Goal: Task Accomplishment & Management: Use online tool/utility

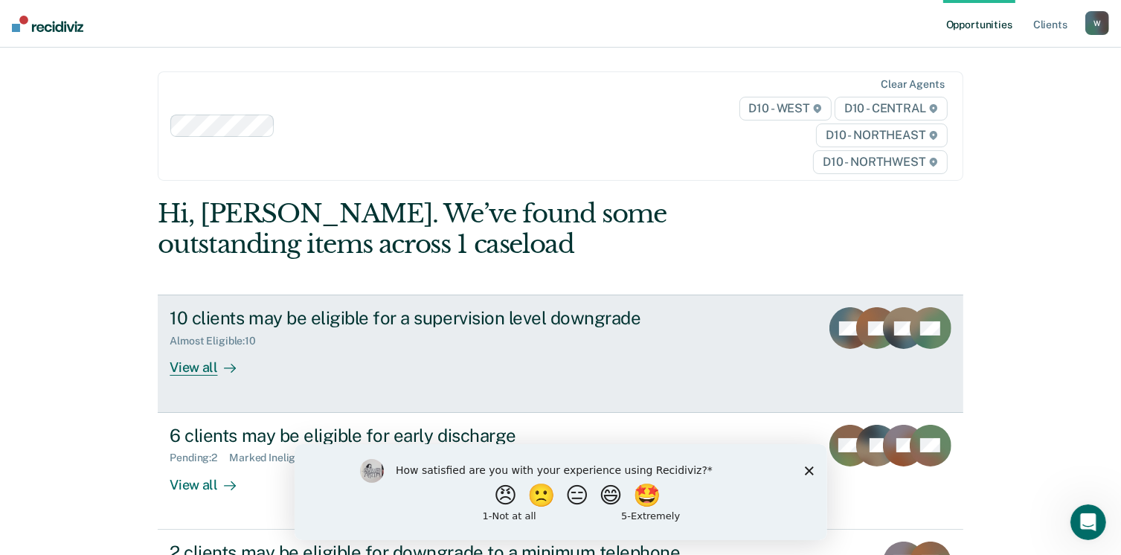
click at [387, 340] on div "Almost Eligible : 10" at bounding box center [431, 338] width 522 height 19
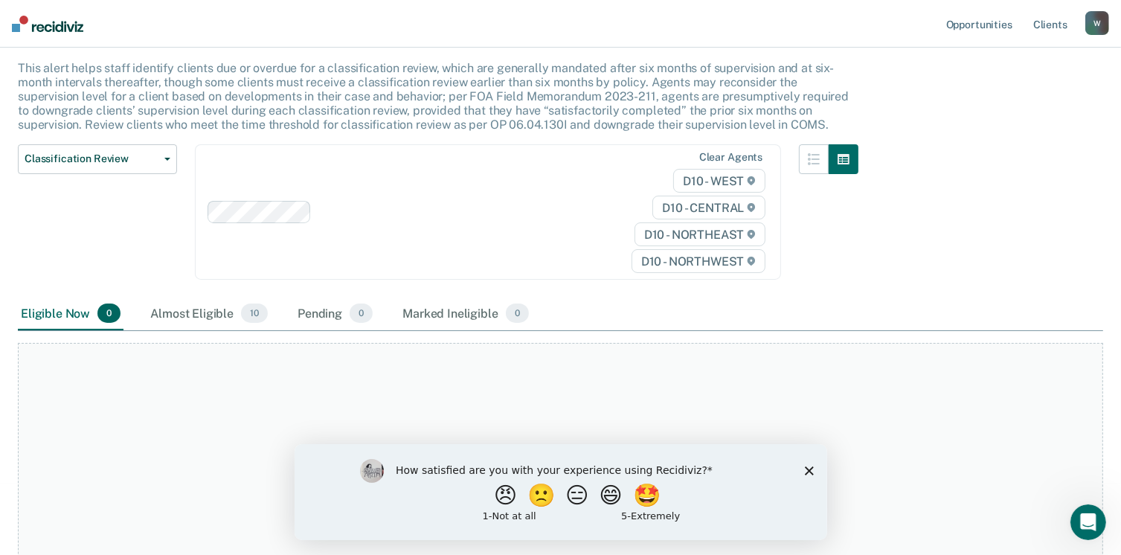
scroll to position [210, 0]
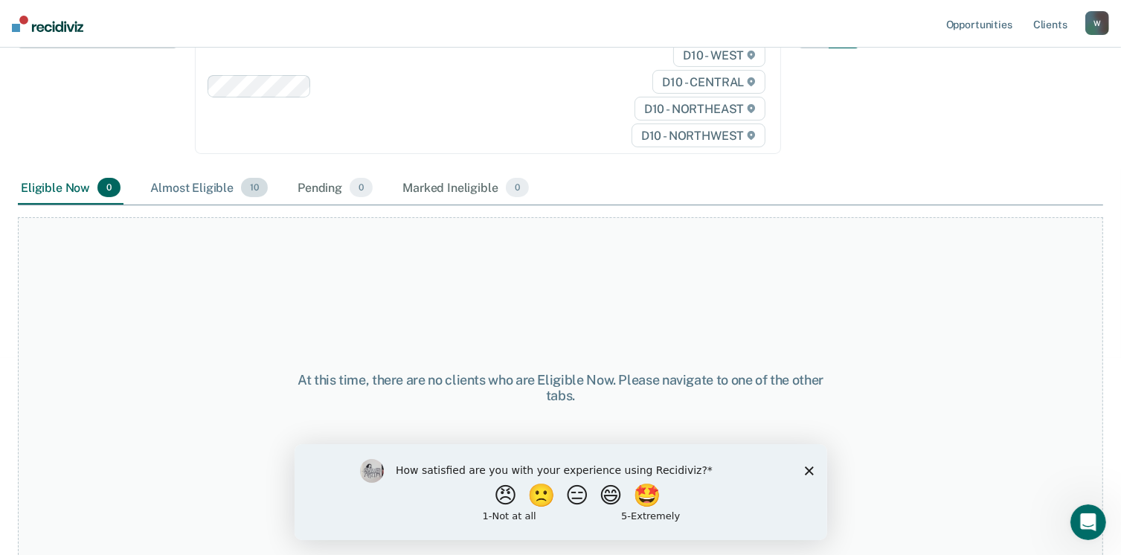
click at [205, 188] on div "Almost Eligible 10" at bounding box center [208, 188] width 123 height 33
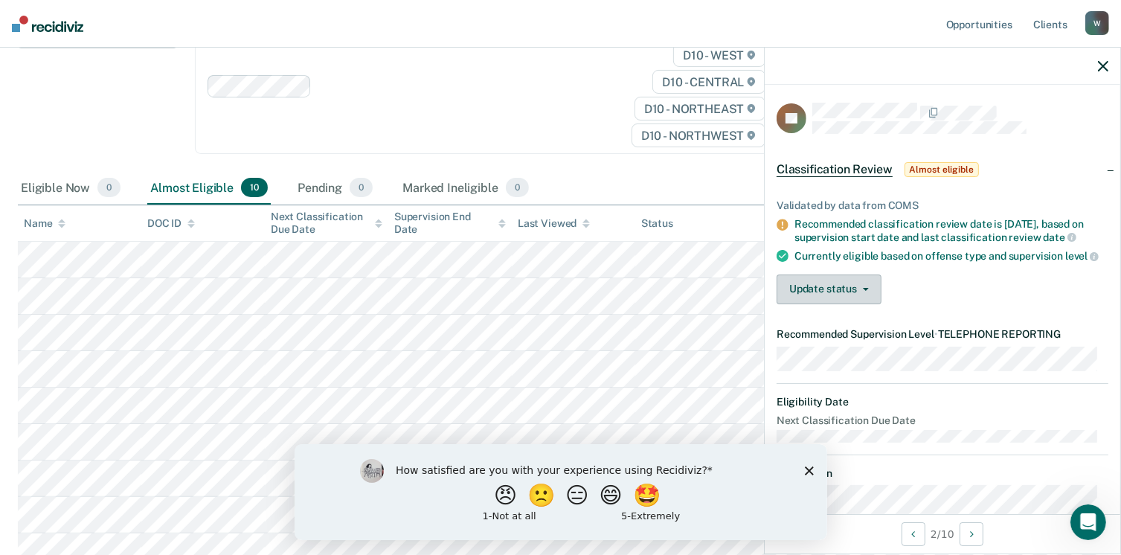
click at [800, 293] on button "Update status" at bounding box center [828, 289] width 105 height 30
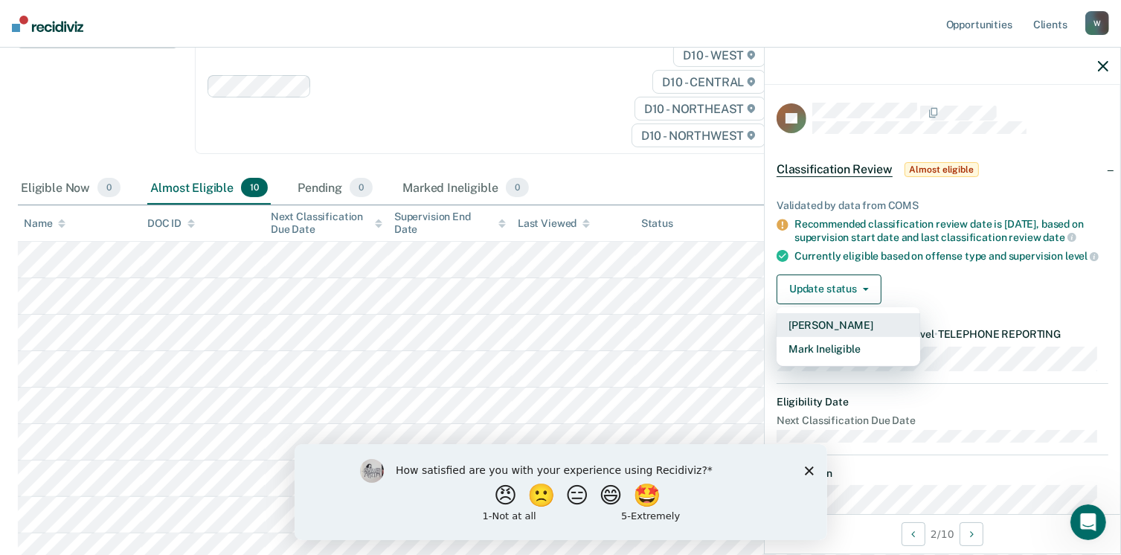
click at [805, 334] on button "[PERSON_NAME]" at bounding box center [848, 325] width 144 height 24
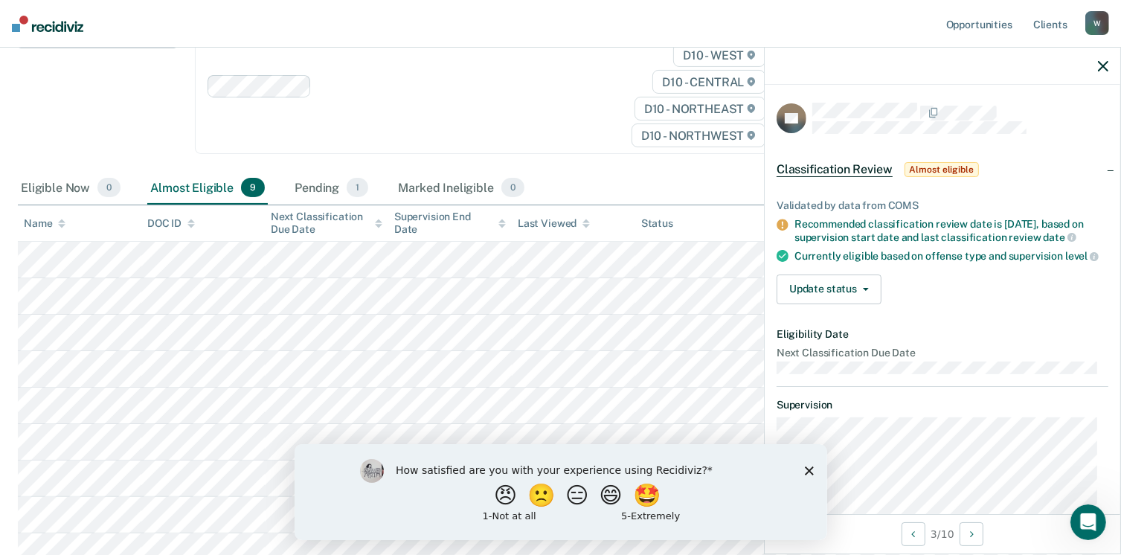
click at [808, 473] on icon "Close survey" at bounding box center [808, 470] width 9 height 9
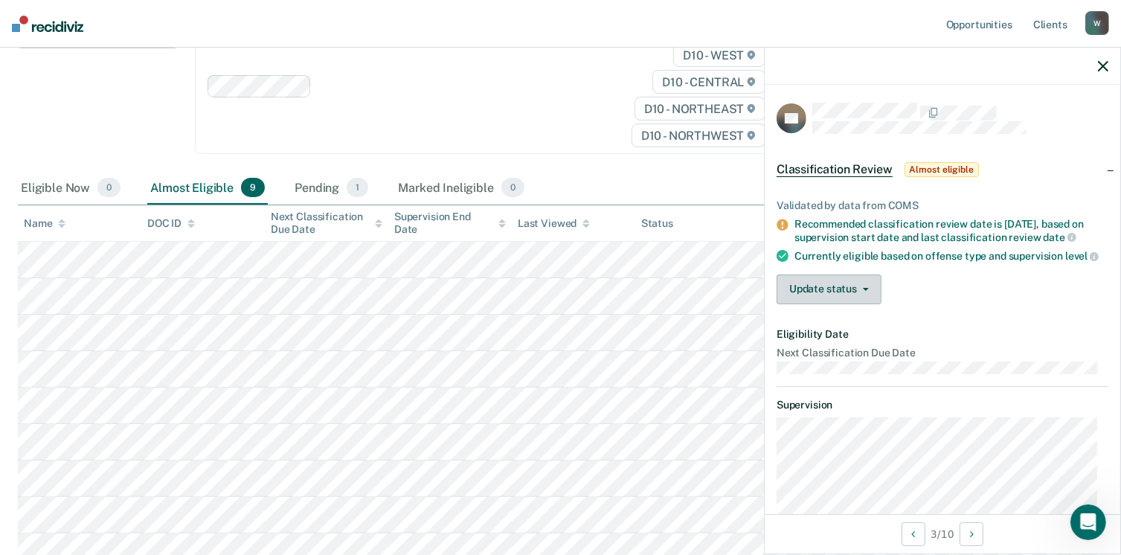
click at [788, 298] on button "Update status" at bounding box center [828, 289] width 105 height 30
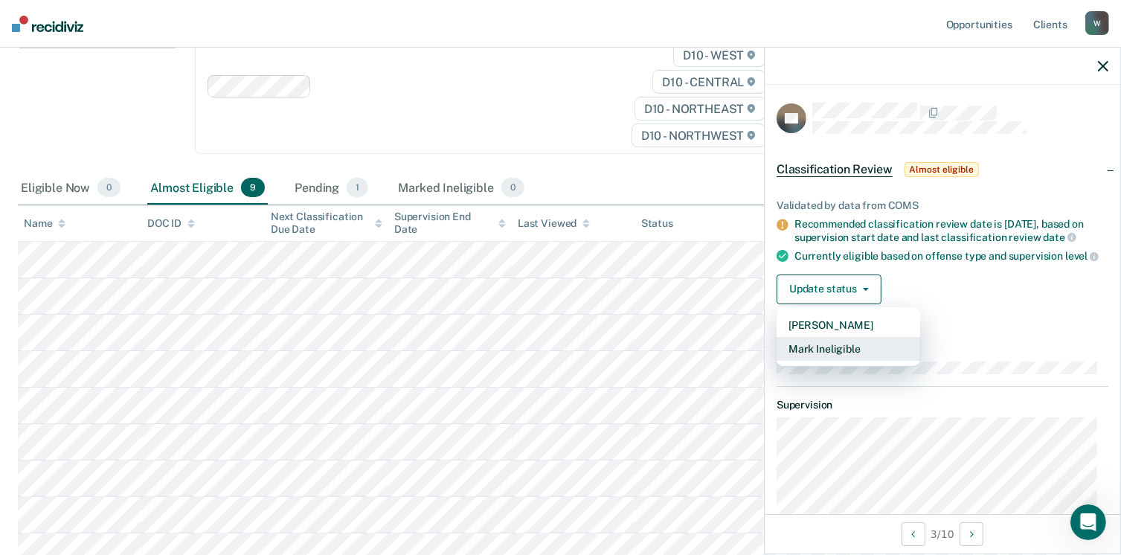
click at [815, 357] on button "Mark Ineligible" at bounding box center [848, 349] width 144 height 24
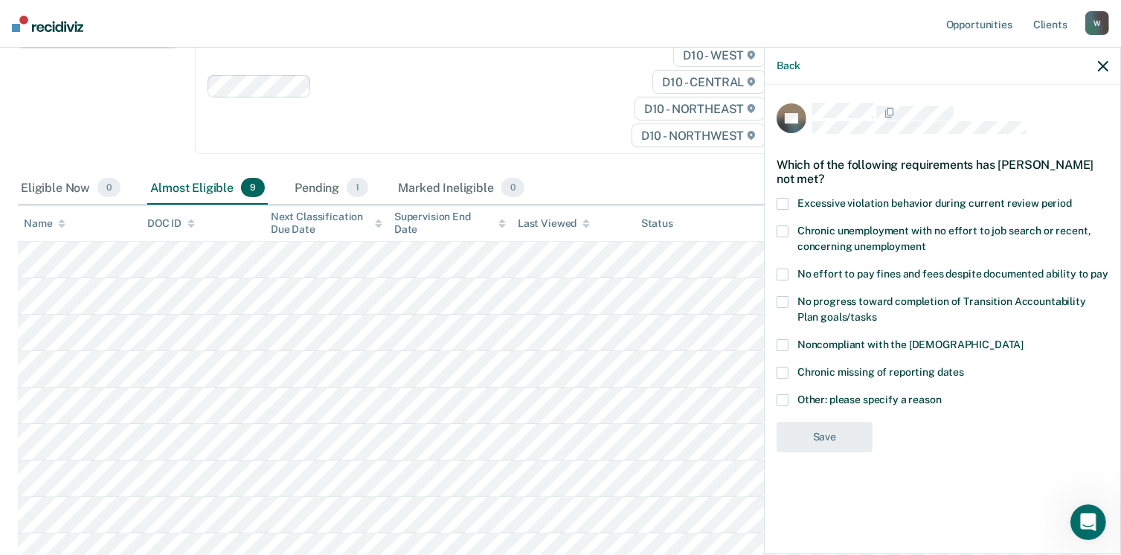
click at [839, 306] on span "No progress toward completion of Transition Accountability Plan goals/tasks" at bounding box center [941, 309] width 289 height 28
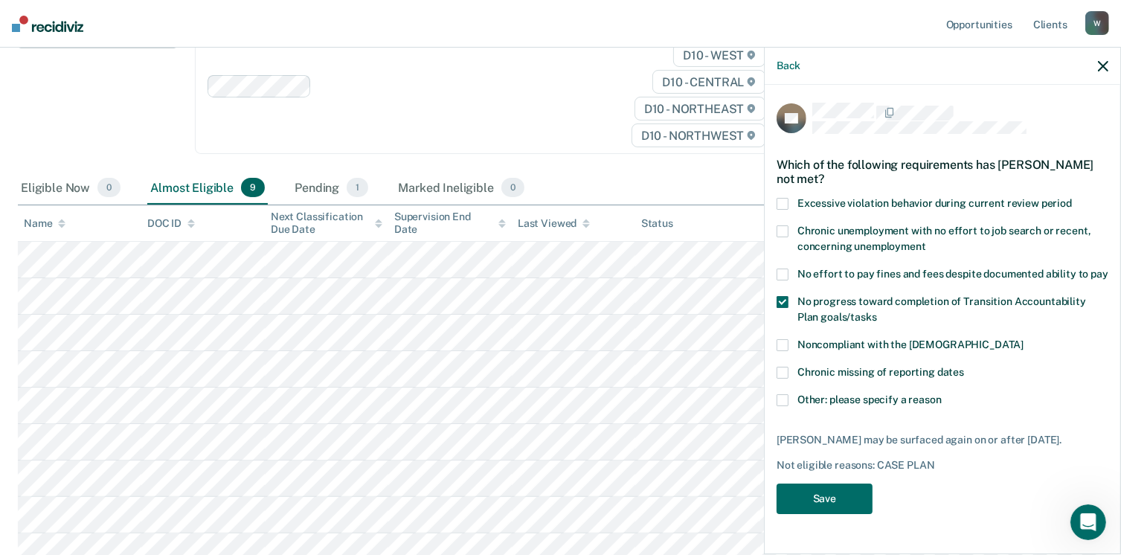
click at [857, 393] on span "Other: please specify a reason" at bounding box center [869, 399] width 144 height 12
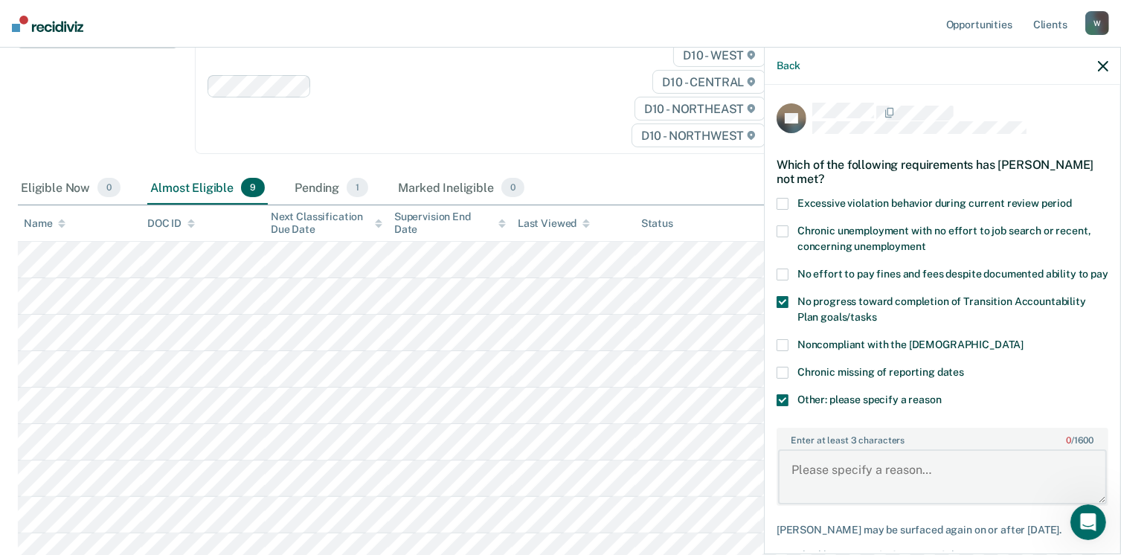
click at [879, 488] on textarea "Enter at least 3 characters 0 / 1600" at bounding box center [942, 476] width 329 height 55
click at [973, 504] on textarea "Still needs to complete assessment/treatment, GED, Community service" at bounding box center [942, 476] width 329 height 55
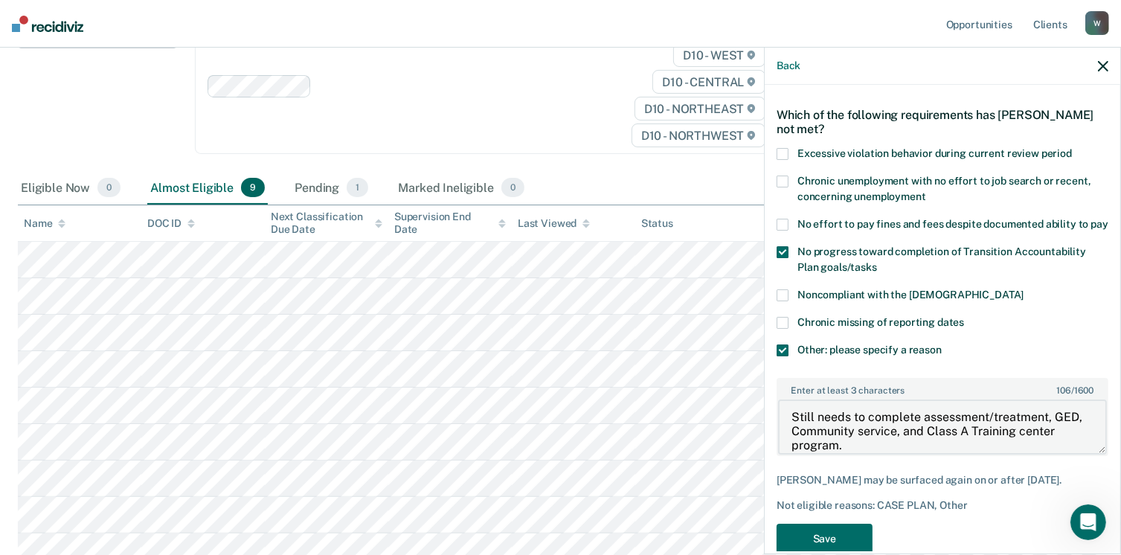
scroll to position [91, 0]
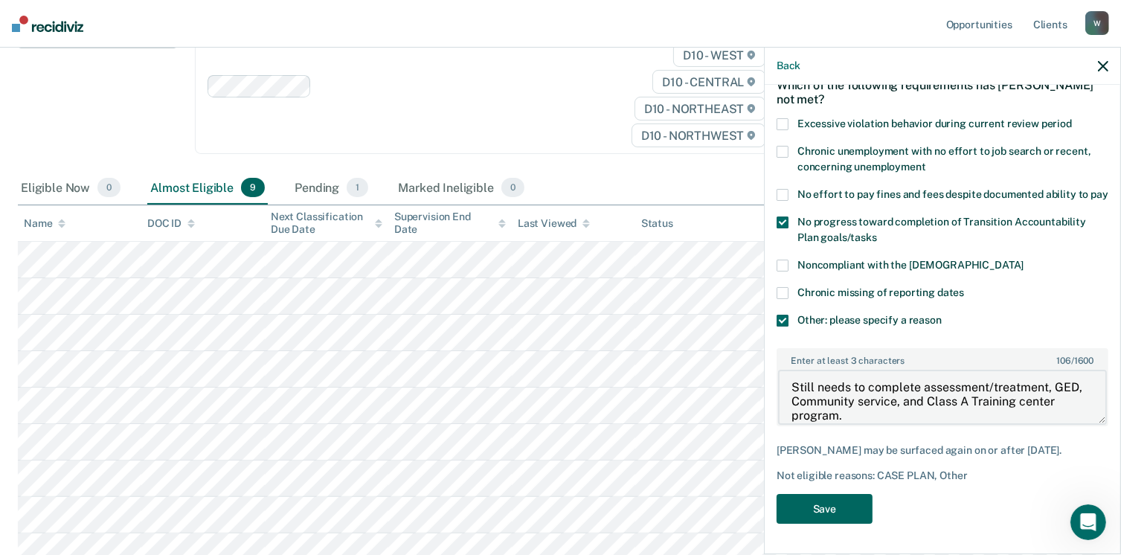
type textarea "Still needs to complete assessment/treatment, GED, Community service, and Class…"
click at [825, 506] on button "Save" at bounding box center [824, 509] width 96 height 30
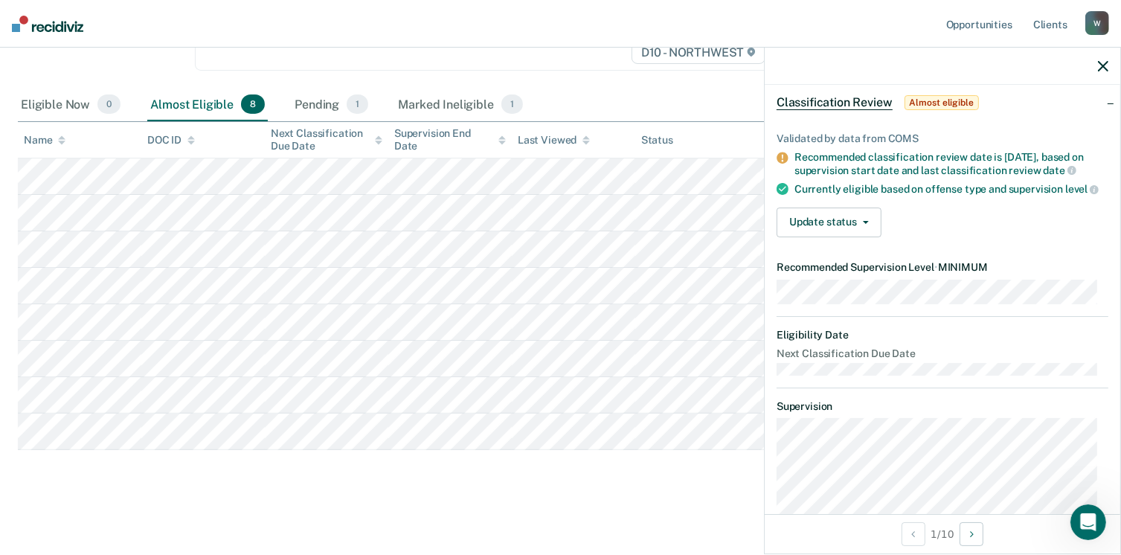
scroll to position [0, 0]
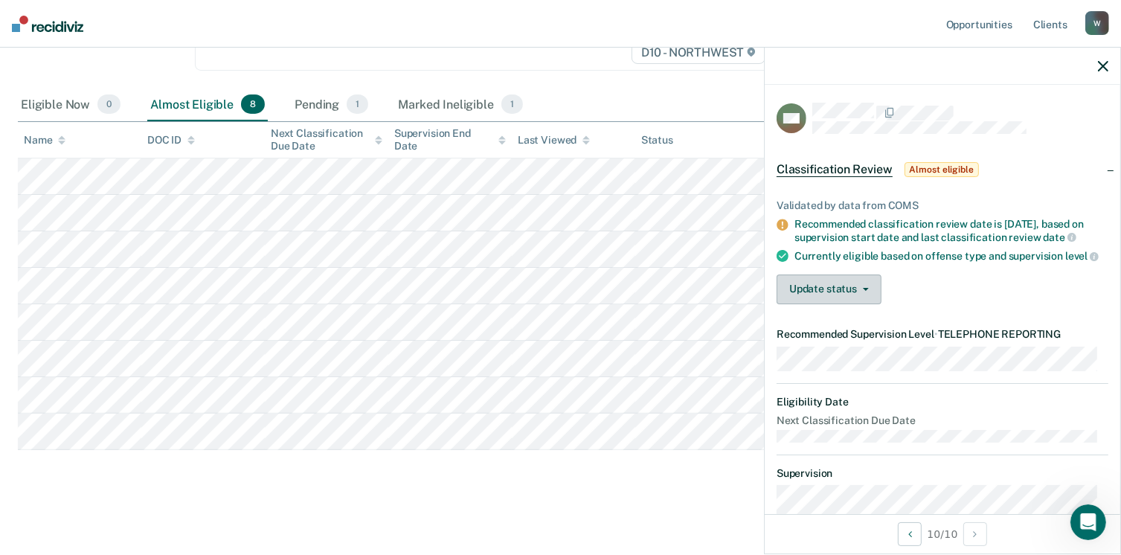
click at [850, 304] on button "Update status" at bounding box center [828, 289] width 105 height 30
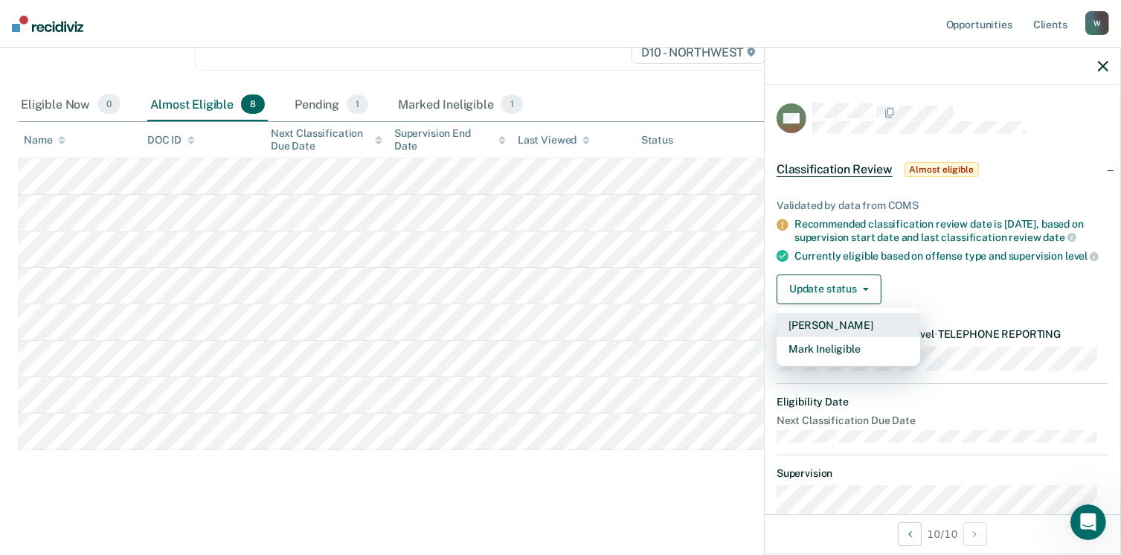
click at [834, 337] on button "[PERSON_NAME]" at bounding box center [848, 325] width 144 height 24
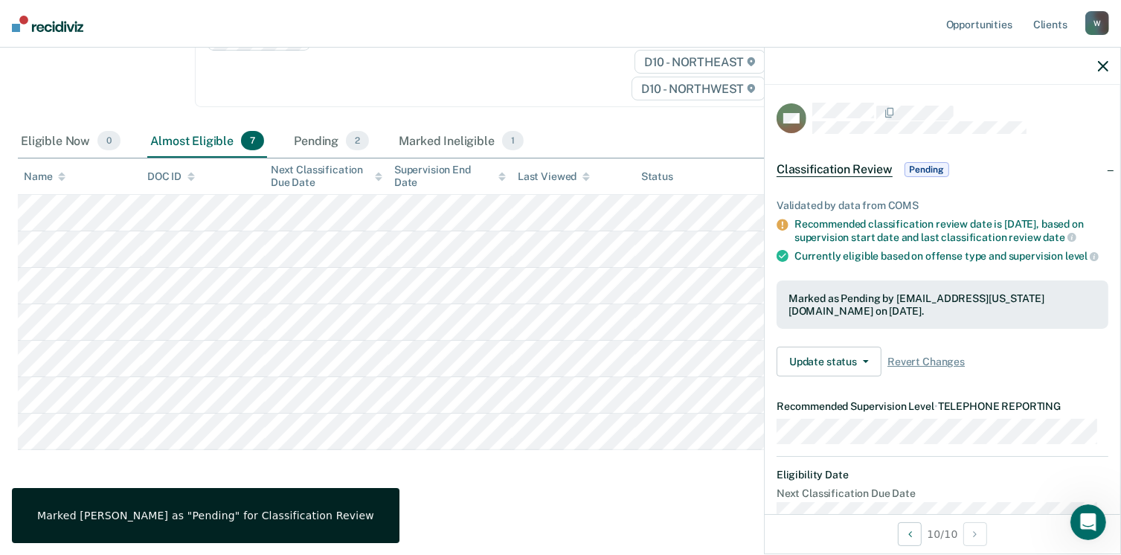
click at [455, 480] on div "Classification Review This alert helps staff identify clients due or overdue fo…" at bounding box center [560, 169] width 1085 height 647
click at [94, 54] on div "Classification Review Classification Review Early Discharge Minimum Telephone R…" at bounding box center [97, 49] width 159 height 154
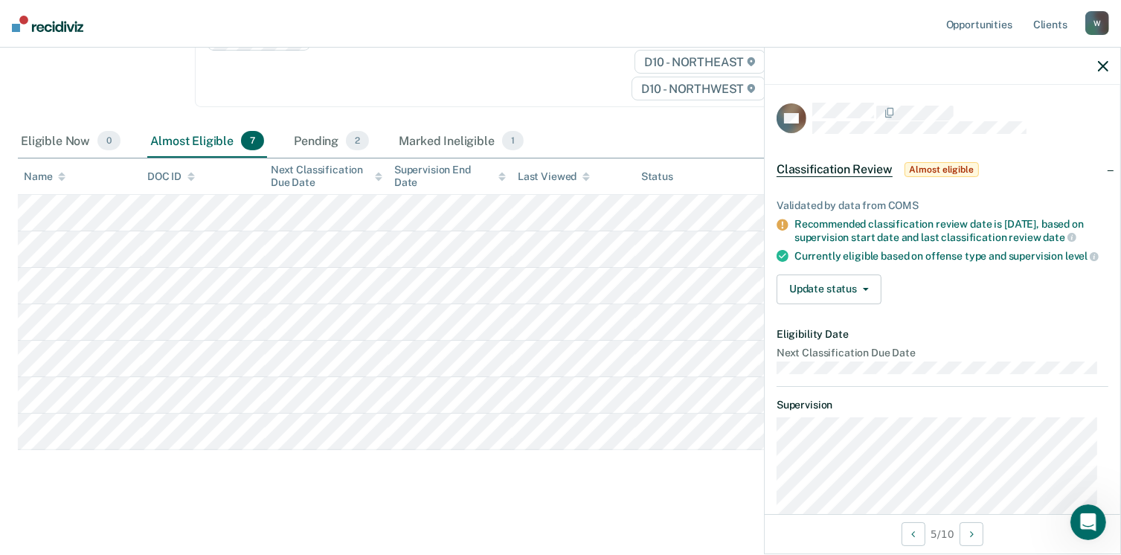
click at [924, 168] on span "Almost eligible" at bounding box center [941, 169] width 74 height 15
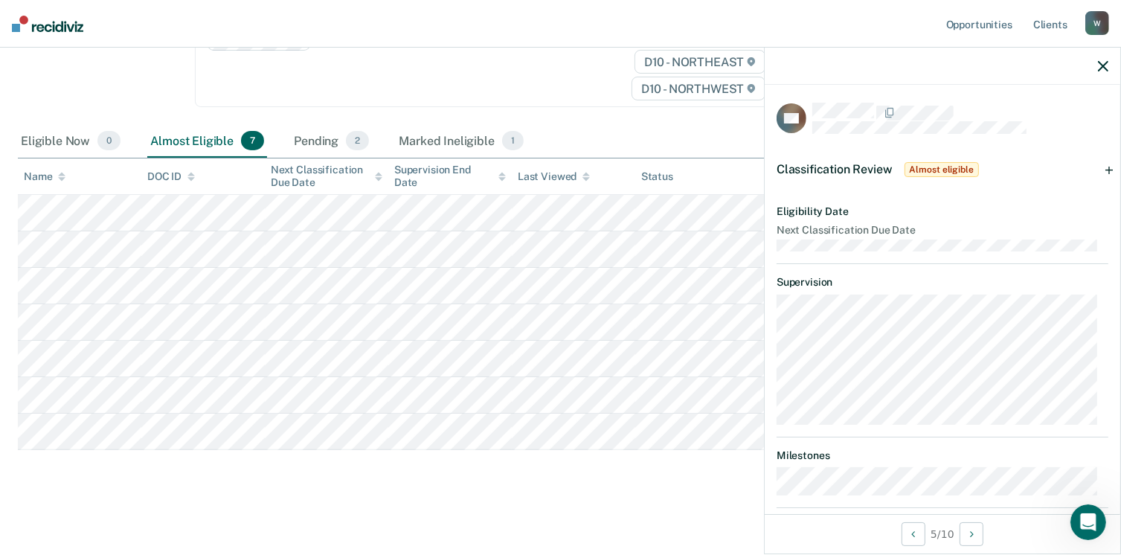
click at [924, 168] on span "Almost eligible" at bounding box center [941, 169] width 74 height 15
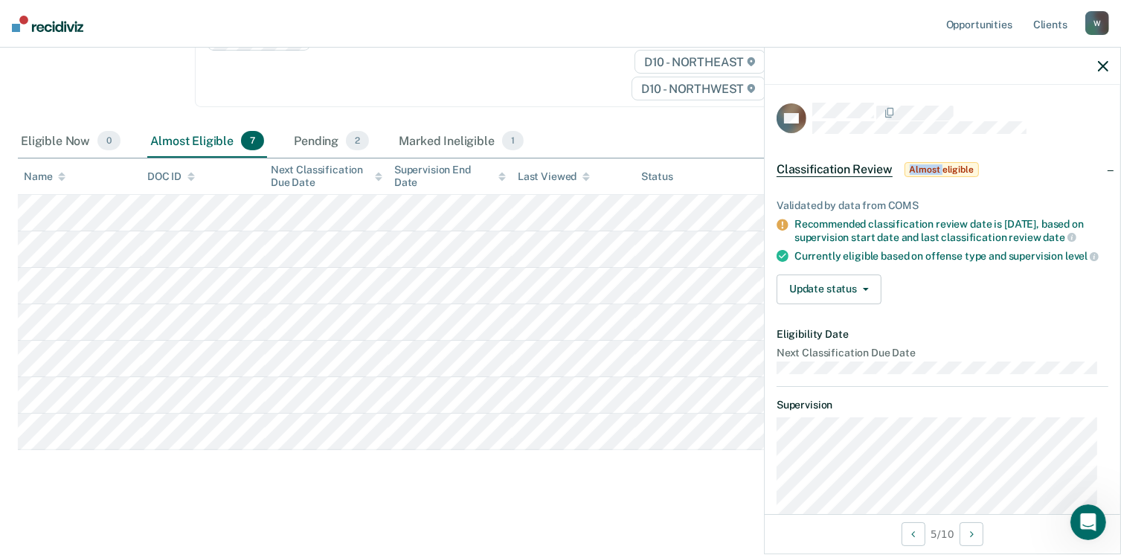
click at [924, 168] on span "Almost eligible" at bounding box center [941, 169] width 74 height 15
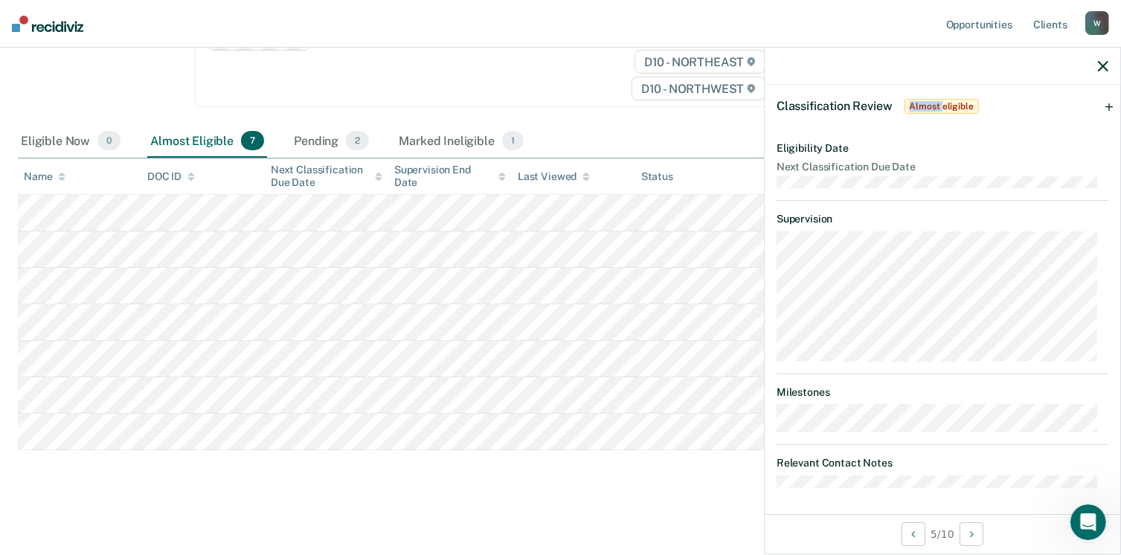
scroll to position [0, 0]
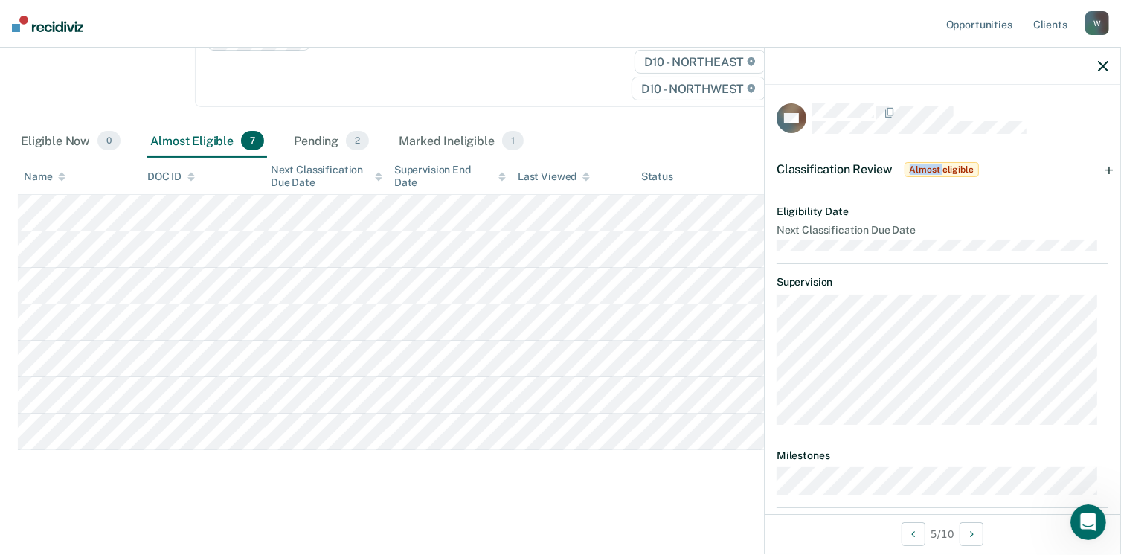
click at [927, 169] on span "Almost eligible" at bounding box center [941, 169] width 74 height 15
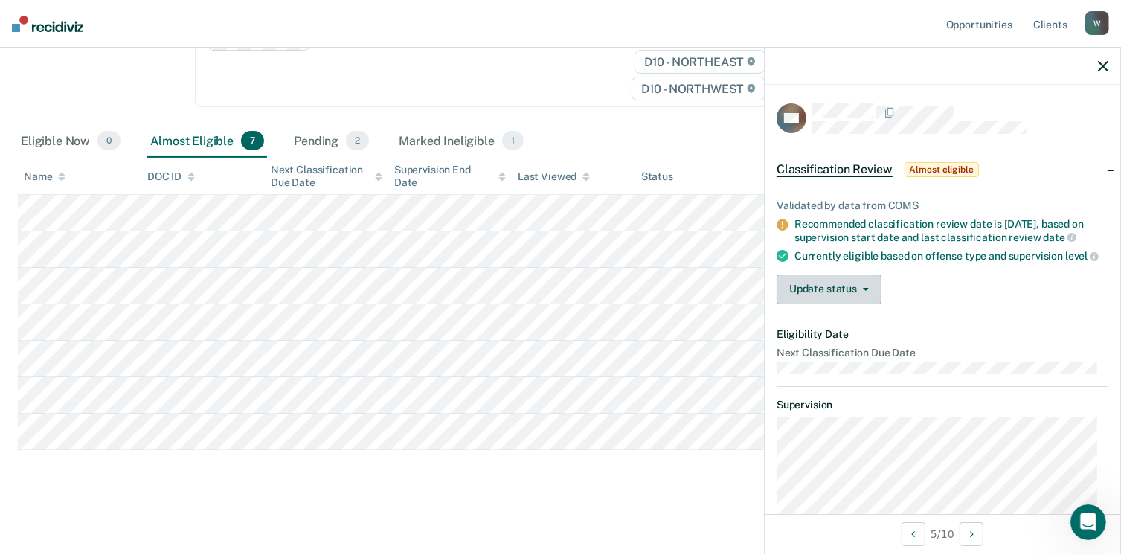
click at [848, 289] on button "Update status" at bounding box center [828, 289] width 105 height 30
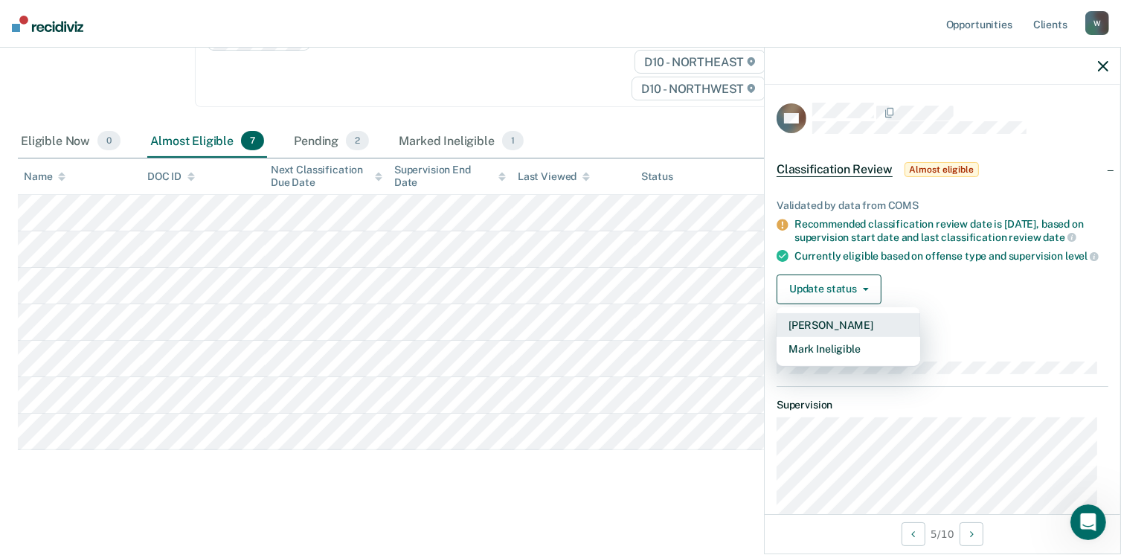
click at [845, 337] on button "[PERSON_NAME]" at bounding box center [848, 325] width 144 height 24
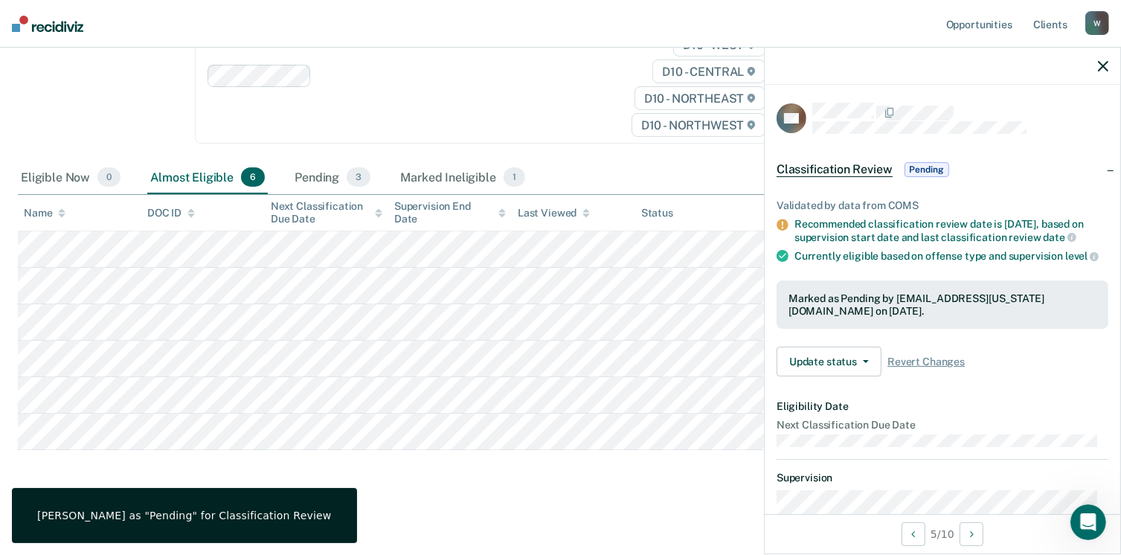
click at [988, 219] on div "Recommended classification review date is [DATE], based on supervision start da…" at bounding box center [951, 230] width 314 height 25
click at [1101, 64] on icon "button" at bounding box center [1103, 66] width 10 height 10
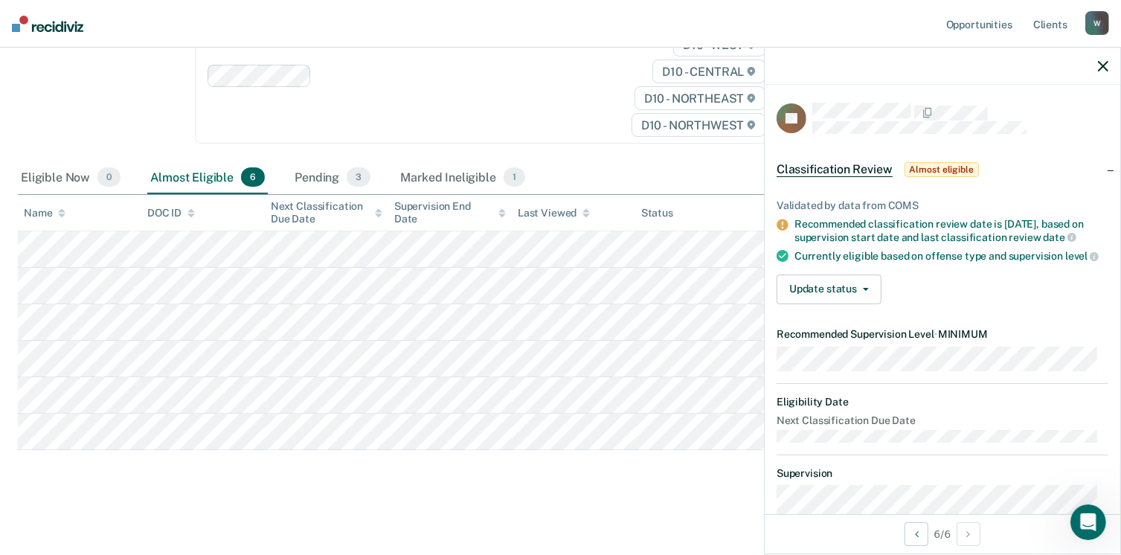
click at [510, 100] on div "Clear agents D10 - WEST D10 - CENTRAL D10 - NORTHEAST D10 - NORTHWEST" at bounding box center [488, 76] width 586 height 136
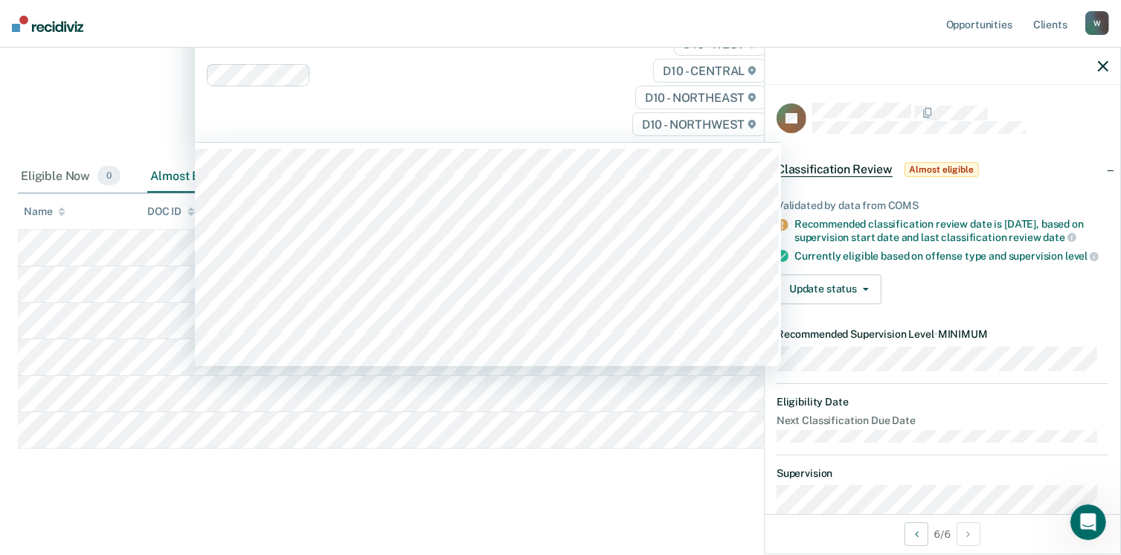
scroll to position [219, 0]
click at [1095, 62] on div at bounding box center [941, 66] width 355 height 37
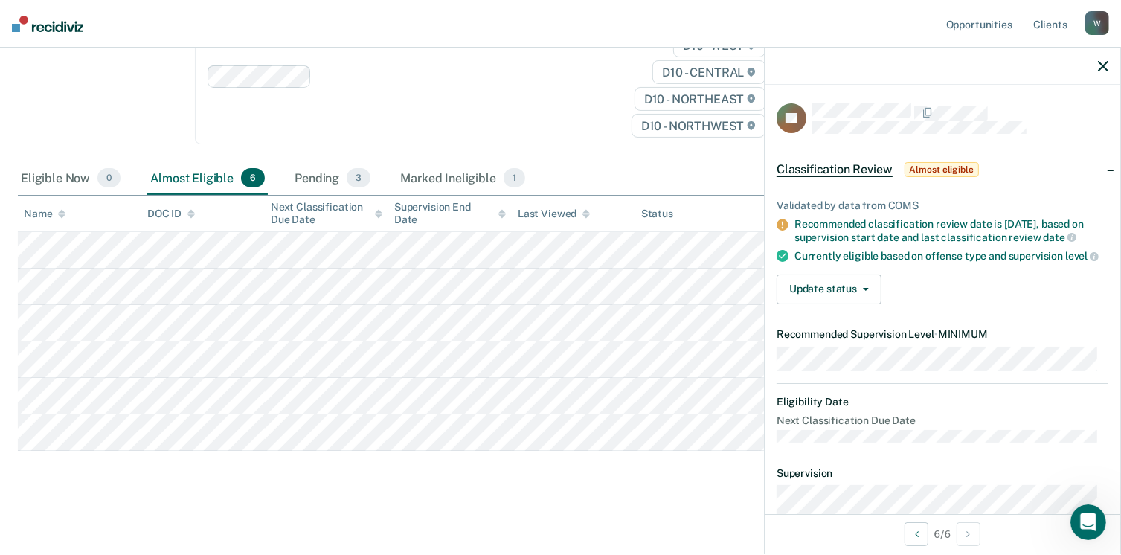
click at [1101, 63] on icon "button" at bounding box center [1103, 66] width 10 height 10
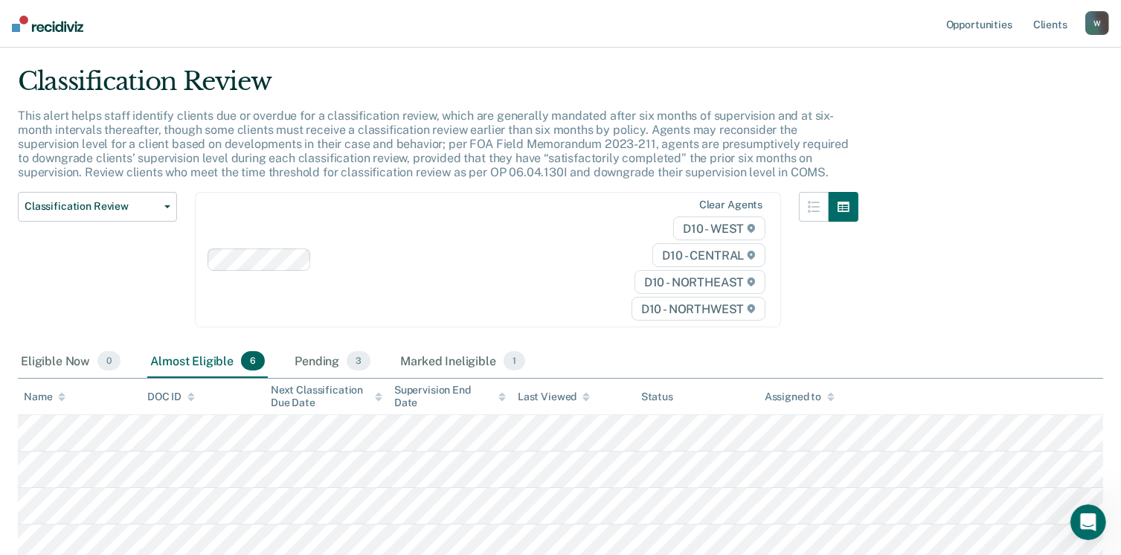
scroll to position [0, 0]
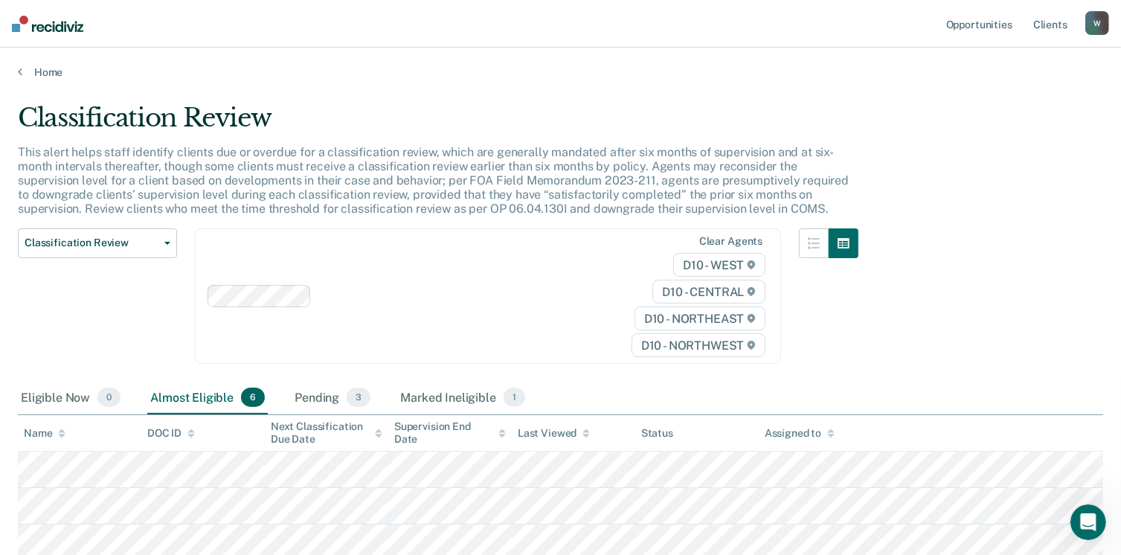
click at [43, 19] on img at bounding box center [47, 24] width 71 height 16
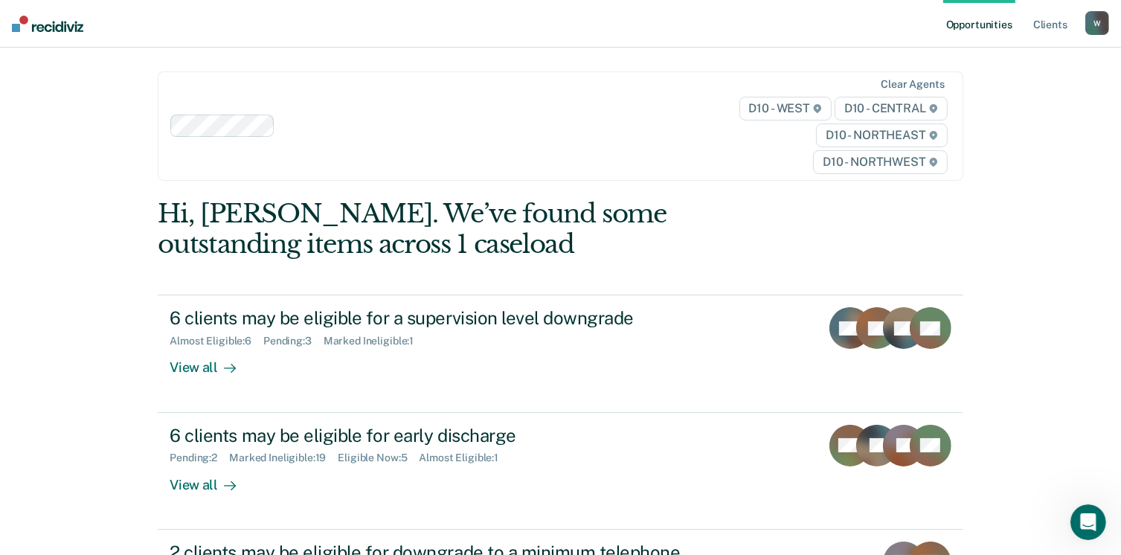
scroll to position [202, 0]
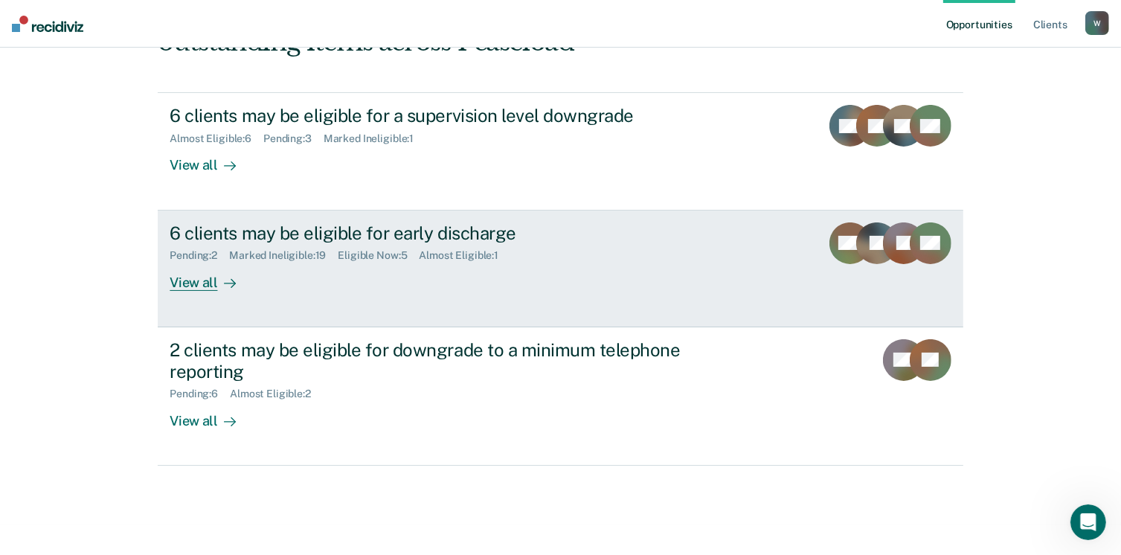
click at [309, 276] on div "6 clients may be eligible for early discharge Pending : 2 Marked Ineligible : 1…" at bounding box center [449, 256] width 558 height 68
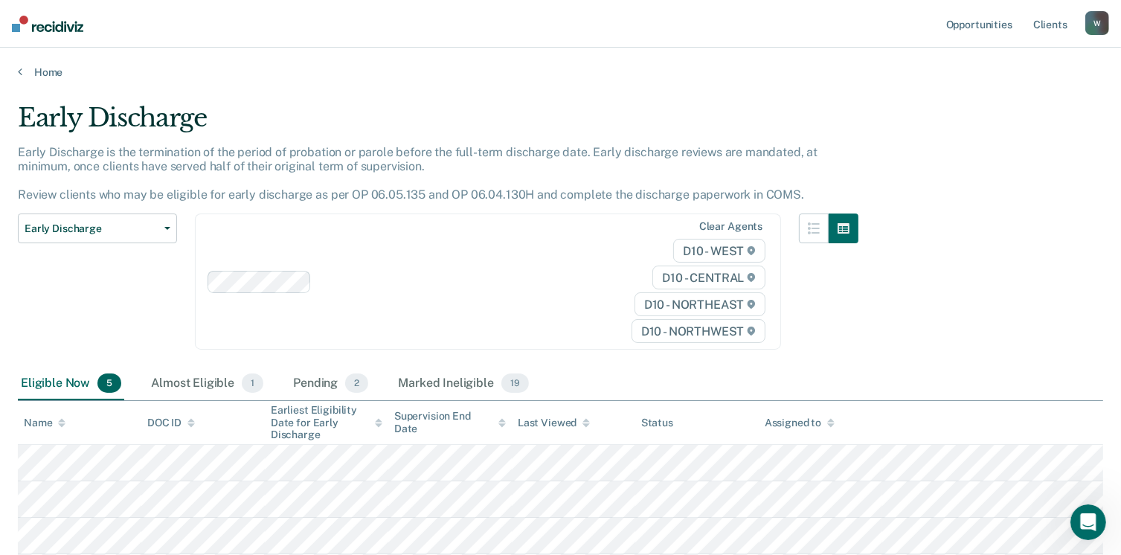
scroll to position [177, 0]
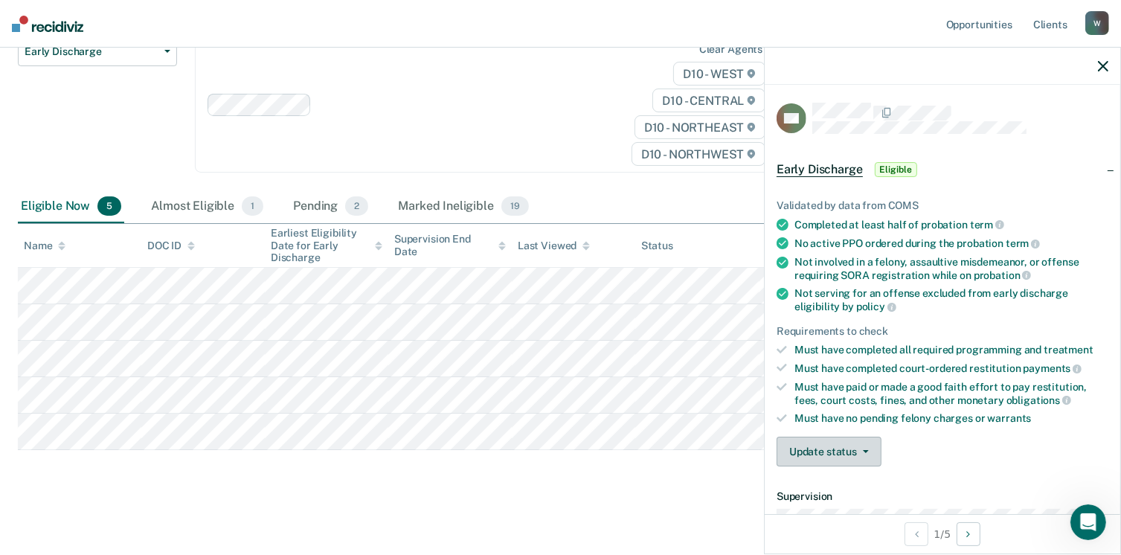
click at [848, 459] on button "Update status" at bounding box center [828, 452] width 105 height 30
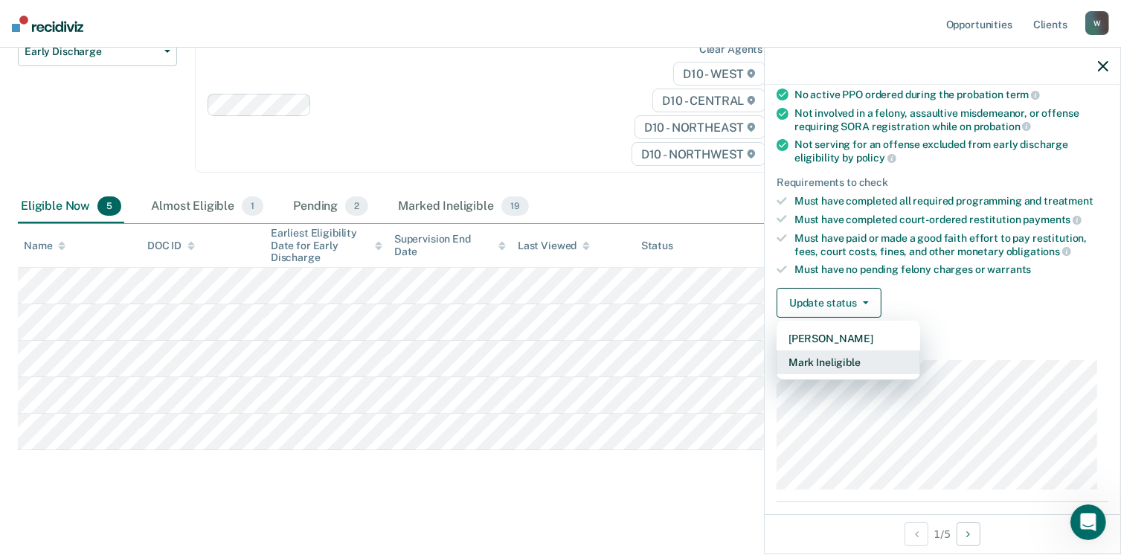
click at [843, 361] on button "Mark Ineligible" at bounding box center [848, 362] width 144 height 24
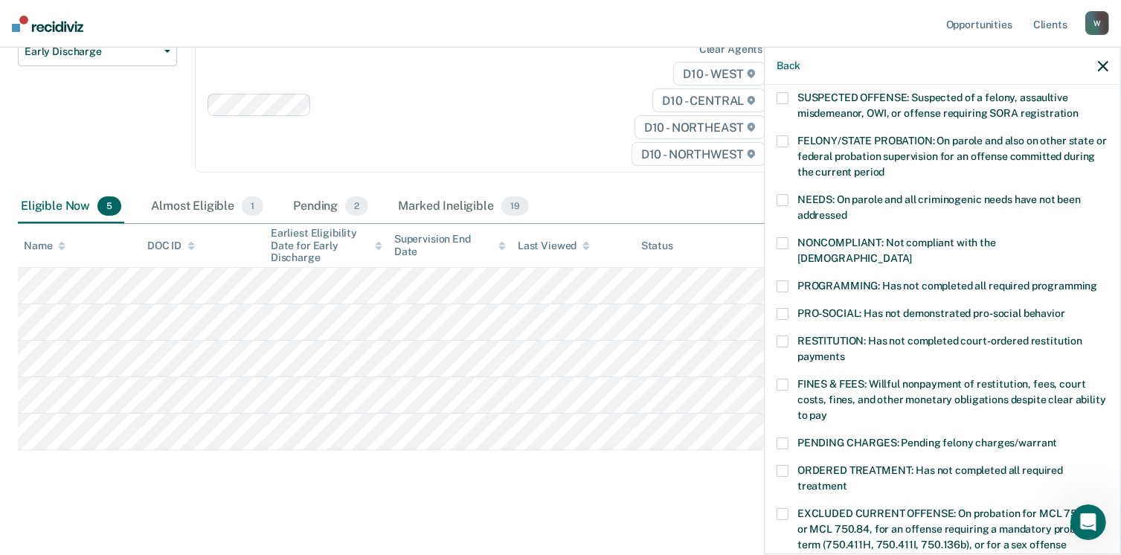
click at [838, 379] on span "FINES & FEES: Willful nonpayment of restitution, fees, court costs, fines, and …" at bounding box center [951, 399] width 309 height 43
click at [829, 280] on span "PROGRAMMING: Has not completed all required programming" at bounding box center [947, 286] width 300 height 12
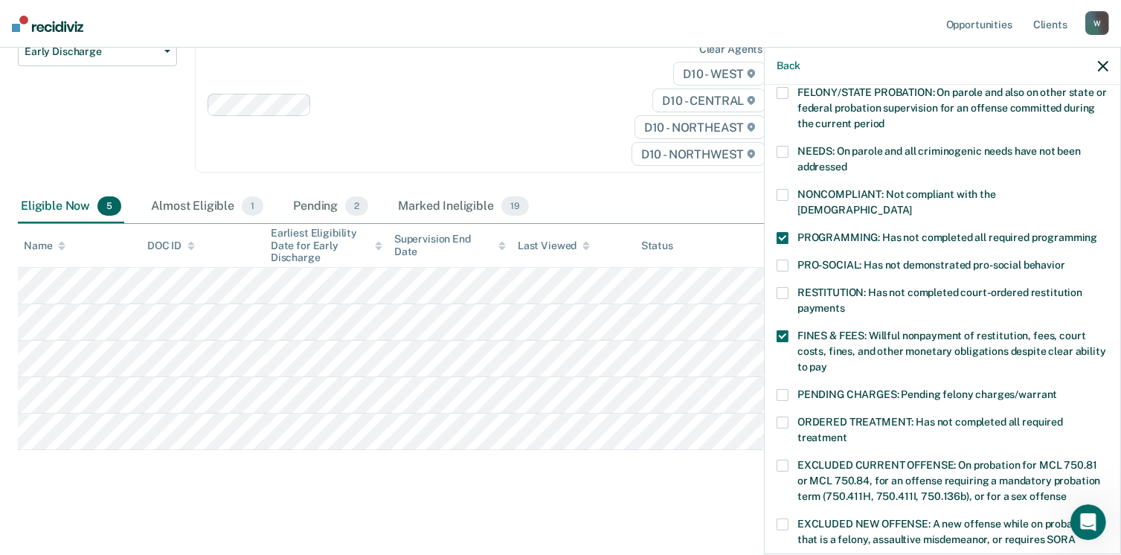
scroll to position [223, 0]
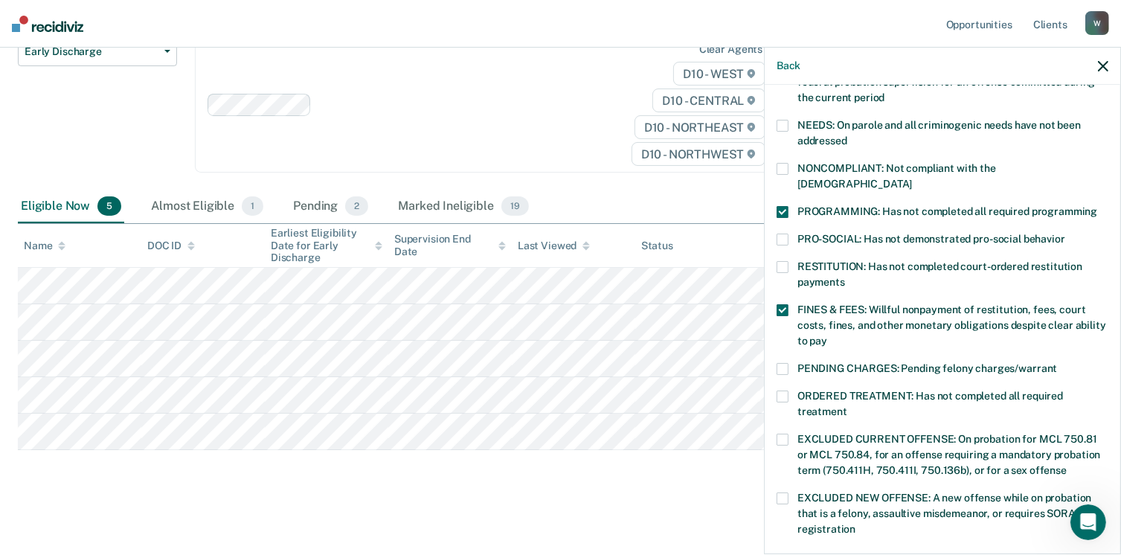
click at [824, 390] on span "ORDERED TREATMENT: Has not completed all required treatment" at bounding box center [929, 404] width 265 height 28
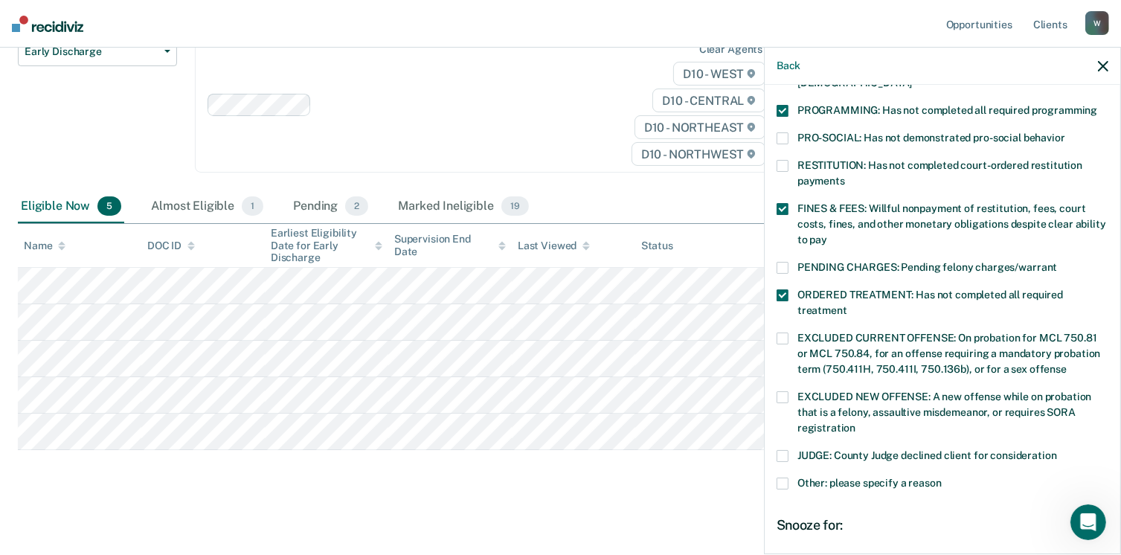
scroll to position [481, 0]
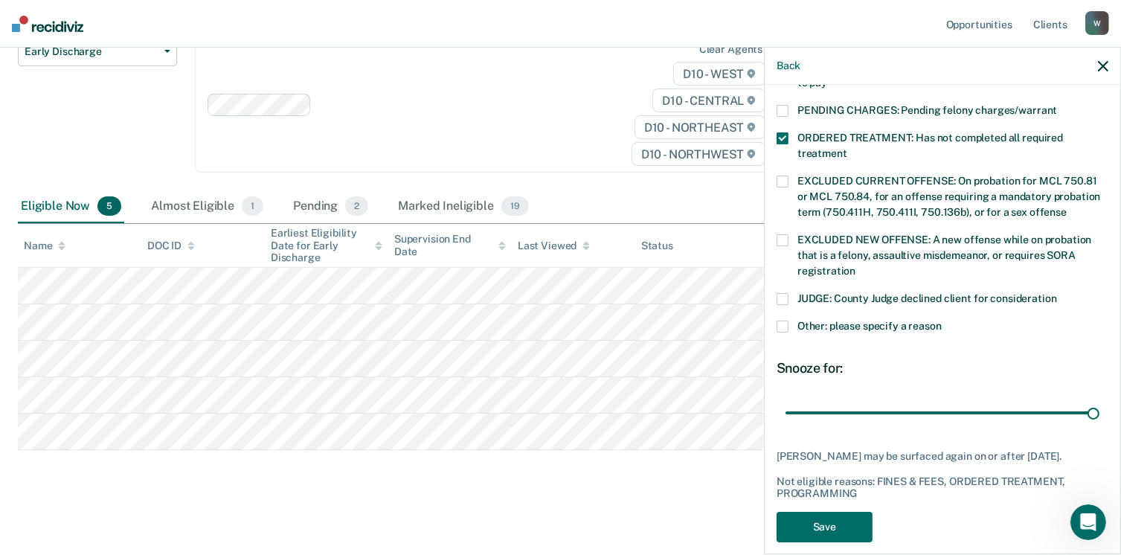
drag, startPoint x: 883, startPoint y: 393, endPoint x: 1102, endPoint y: 387, distance: 218.7
type input "90"
click at [1099, 400] on input "range" at bounding box center [942, 413] width 314 height 26
click at [848, 512] on button "Save" at bounding box center [824, 527] width 96 height 30
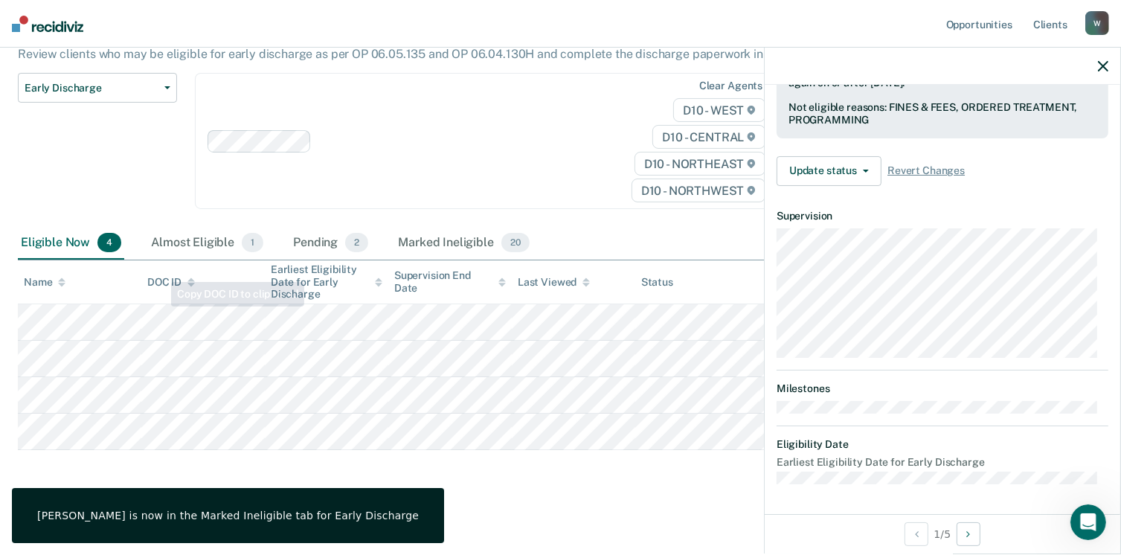
scroll to position [397, 0]
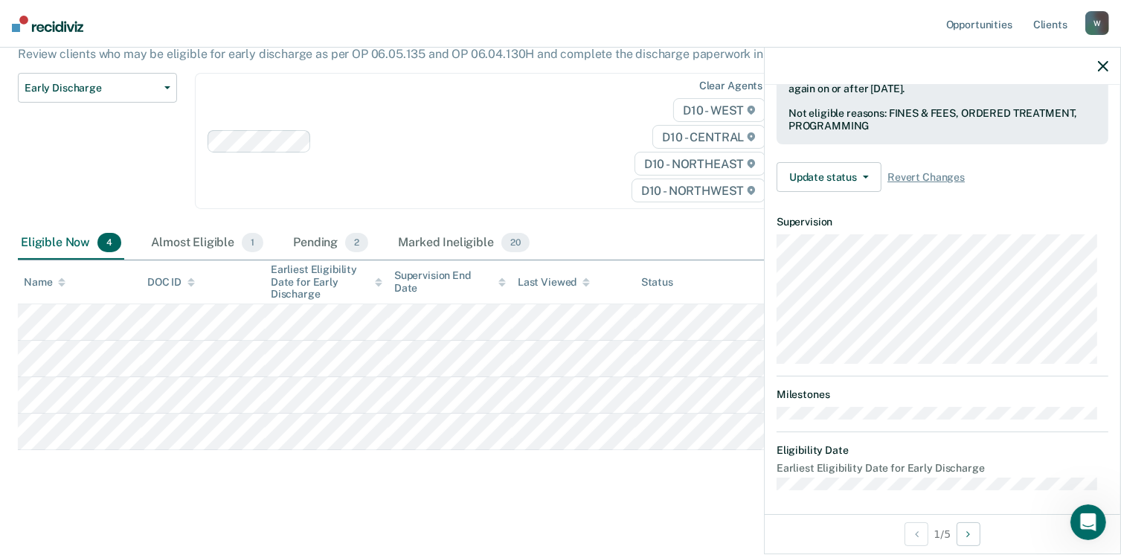
click at [1101, 66] on icon "button" at bounding box center [1103, 66] width 10 height 10
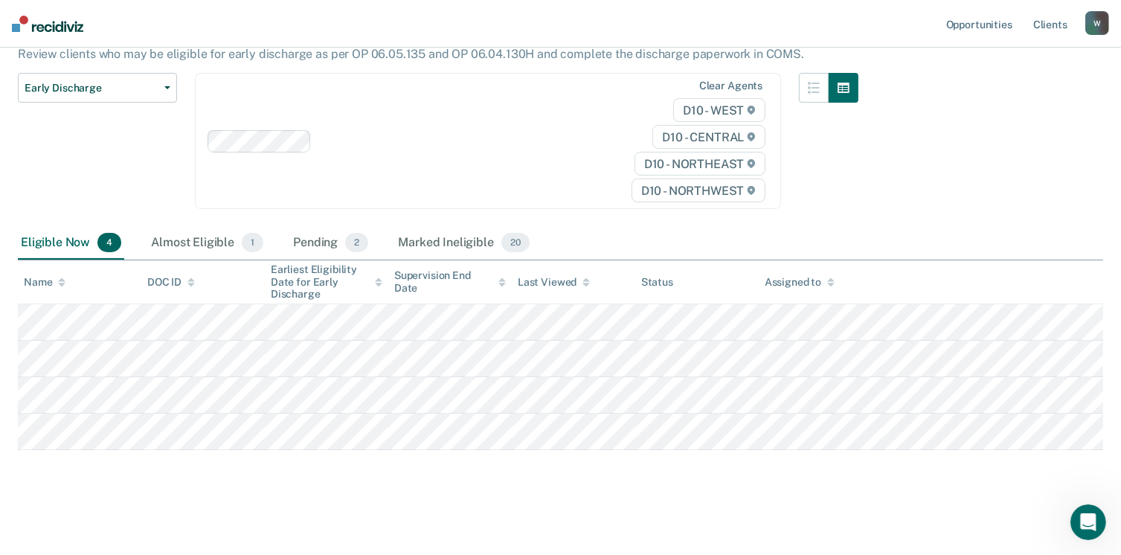
click at [59, 23] on img at bounding box center [47, 24] width 71 height 16
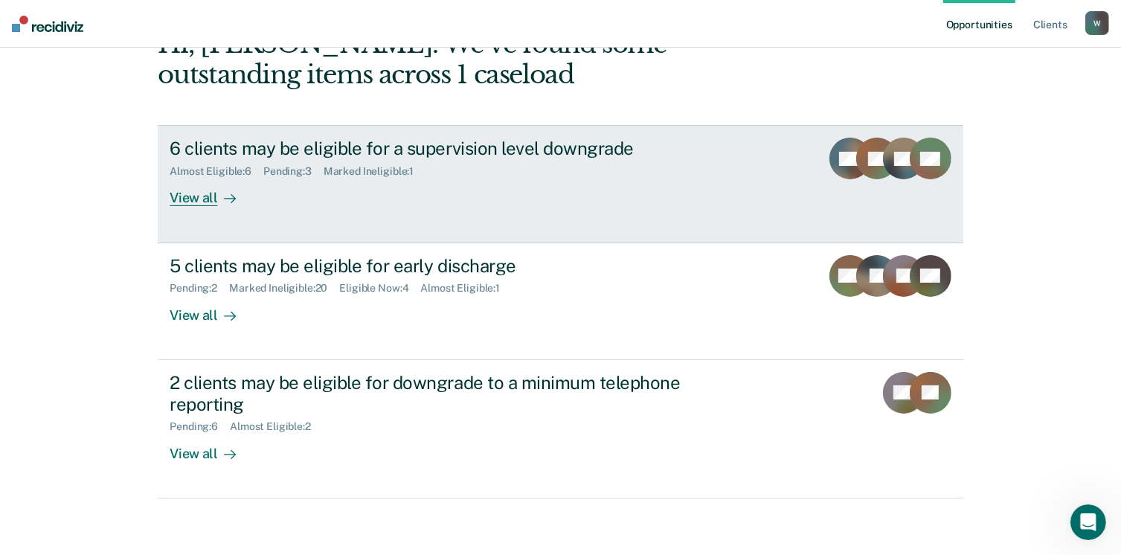
scroll to position [202, 0]
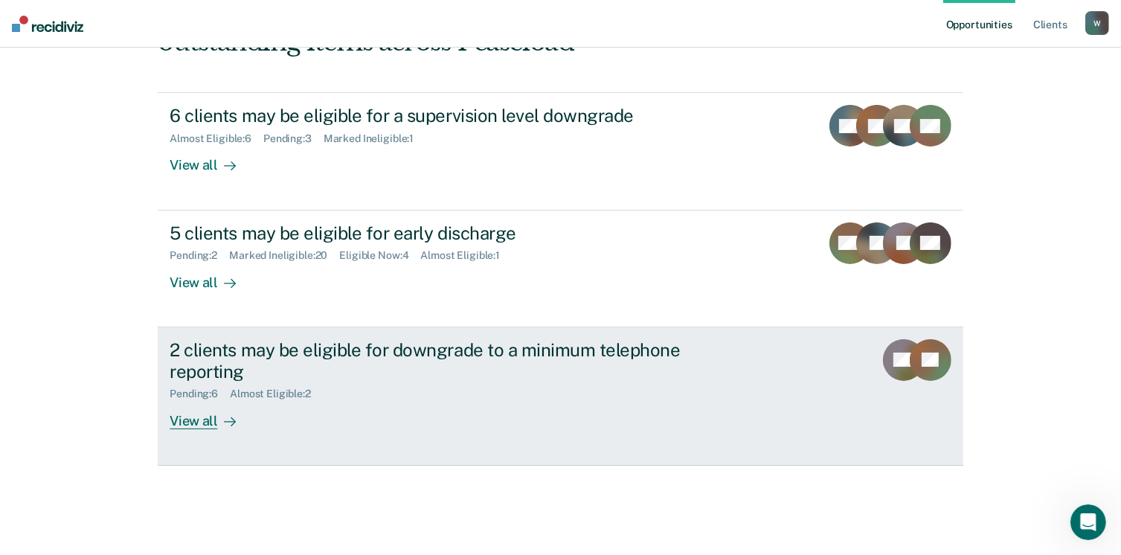
click at [532, 431] on link "2 clients may be eligible for downgrade to a minimum telephone reporting Pendin…" at bounding box center [560, 396] width 805 height 138
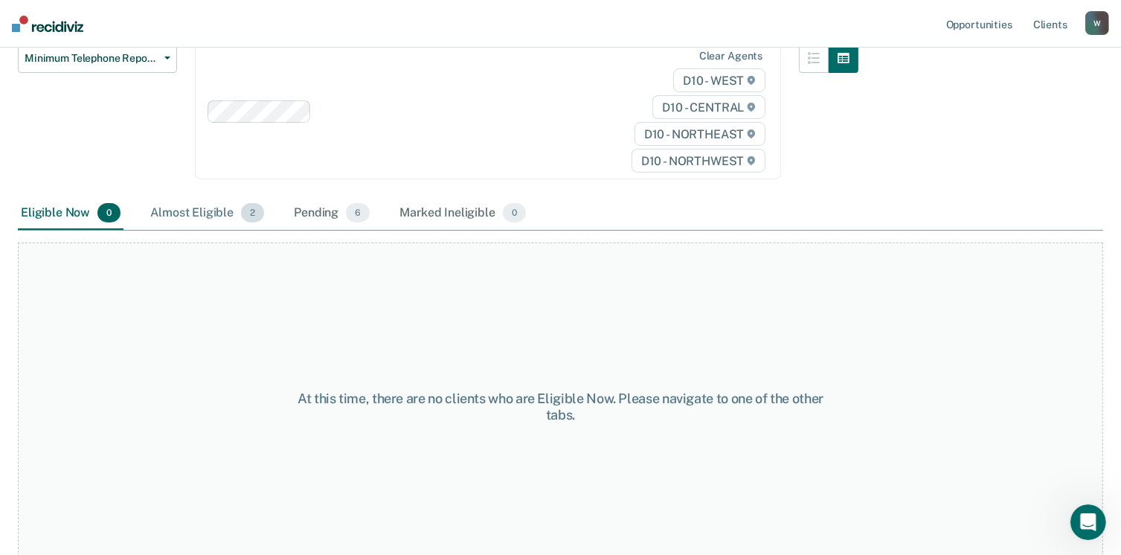
click at [217, 200] on div "Almost Eligible 2" at bounding box center [207, 213] width 120 height 33
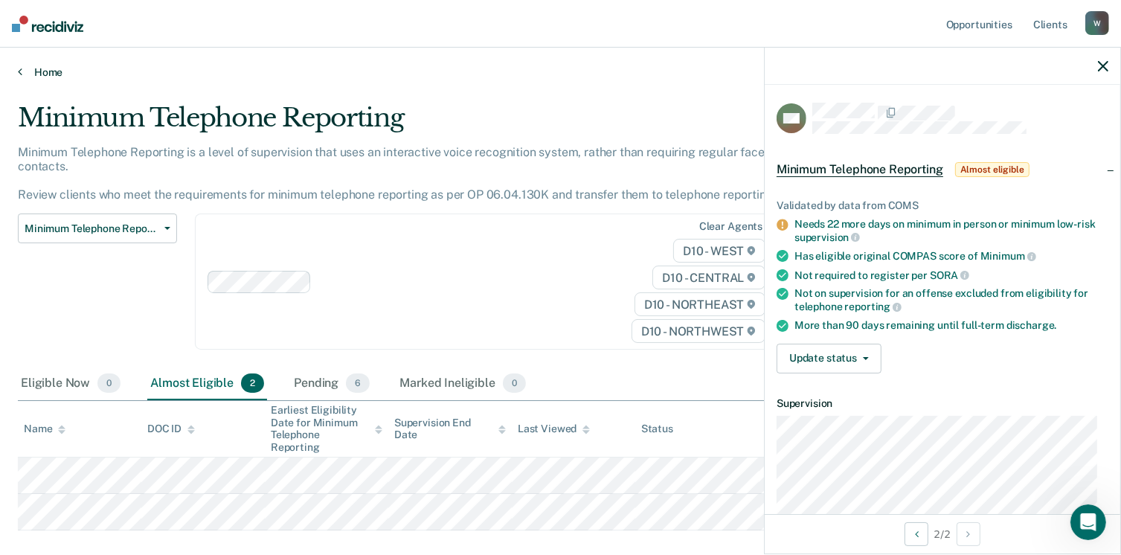
click at [62, 72] on link "Home" at bounding box center [560, 71] width 1085 height 13
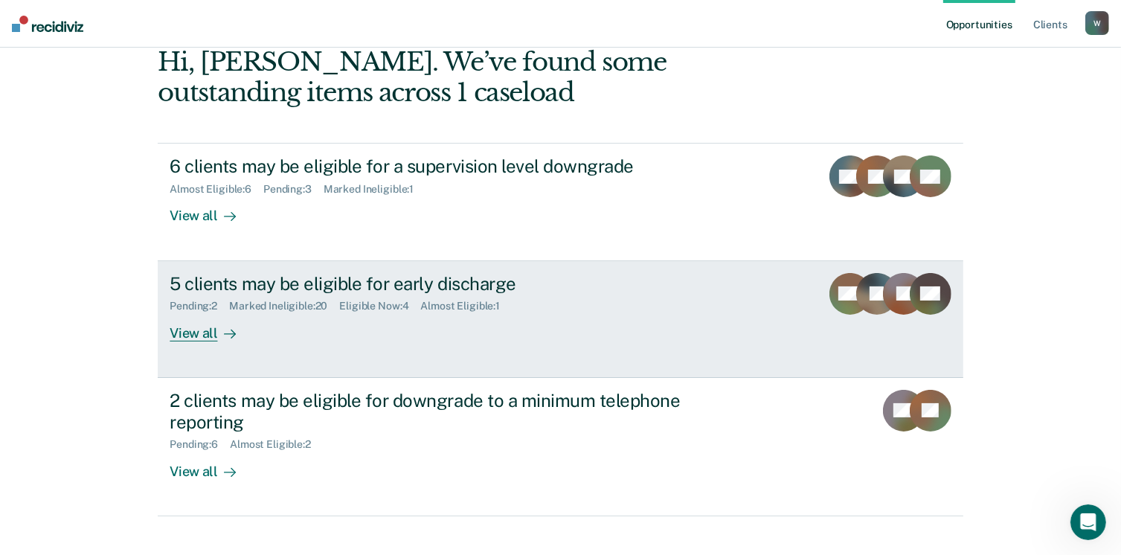
scroll to position [202, 0]
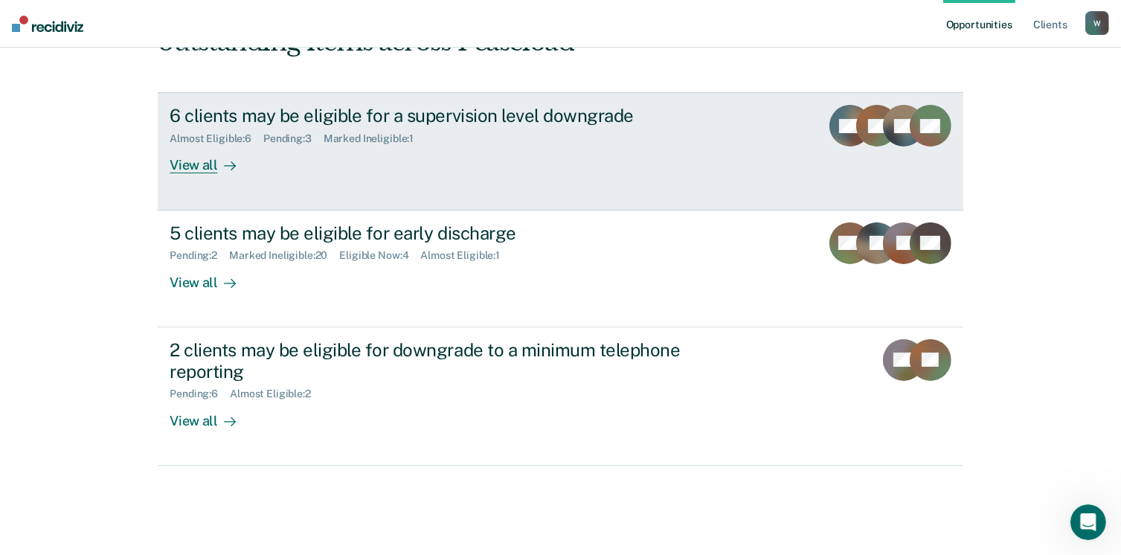
click at [738, 141] on link "6 clients may be eligible for a supervision level downgrade Almost Eligible : 6…" at bounding box center [560, 150] width 805 height 117
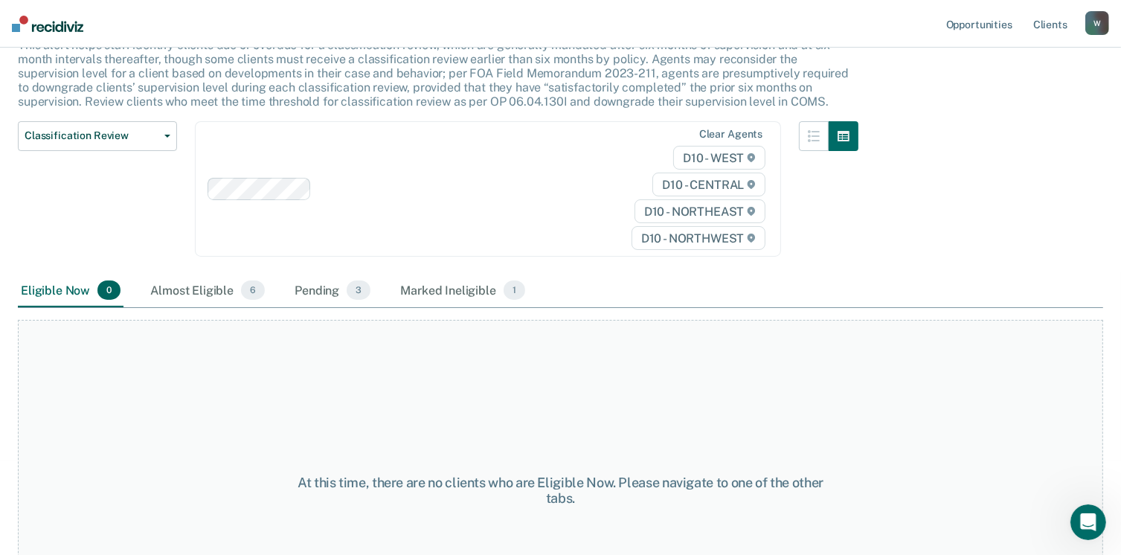
scroll to position [210, 0]
